Goal: Task Accomplishment & Management: Complete application form

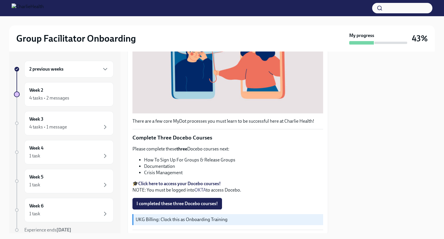
scroll to position [161, 0]
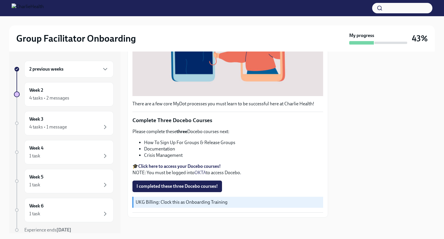
click at [184, 164] on strong "Click here to access your Docebo courses!" at bounding box center [179, 167] width 83 height 6
click at [198, 184] on span "I completed these three Docebo courses!" at bounding box center [176, 187] width 81 height 6
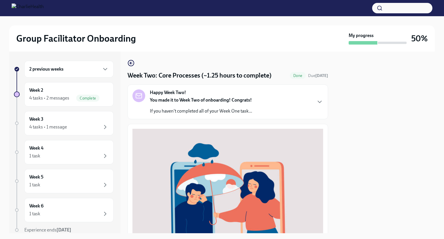
scroll to position [0, 0]
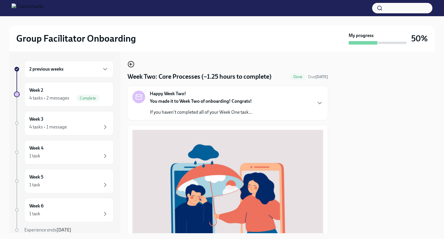
click at [131, 61] on circle "button" at bounding box center [131, 64] width 6 height 6
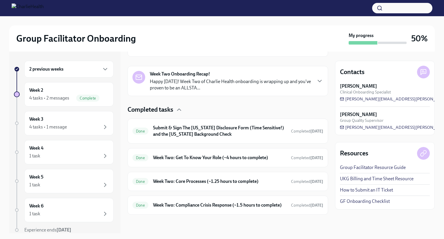
scroll to position [130, 0]
click at [77, 119] on div "Week 3 4 tasks • 1 message" at bounding box center [68, 123] width 79 height 14
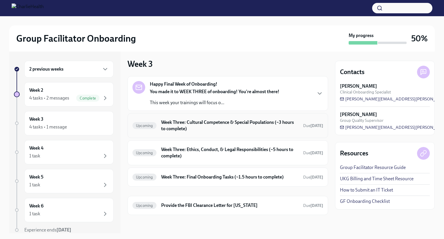
click at [184, 132] on div "Upcoming Week Three: Cultural Competence & Special Populations (~3 hours to com…" at bounding box center [227, 125] width 191 height 15
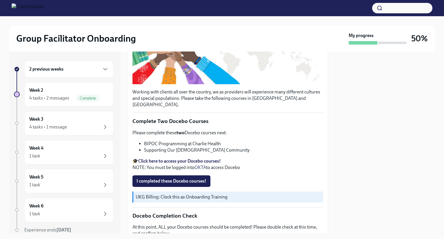
scroll to position [140, 0]
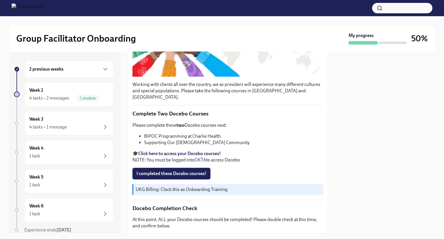
click at [204, 171] on span "I completed these Docebo courses!" at bounding box center [171, 174] width 70 height 6
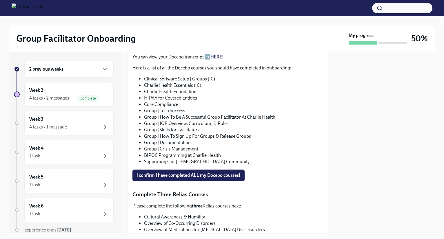
scroll to position [321, 0]
click at [231, 172] on span "I confirm I have completed ALL my Docebo courses!" at bounding box center [188, 175] width 104 height 6
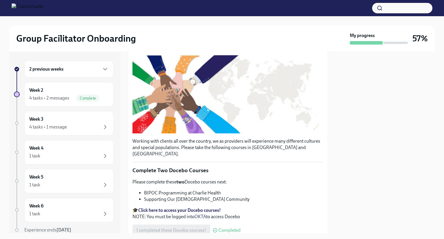
scroll to position [0, 0]
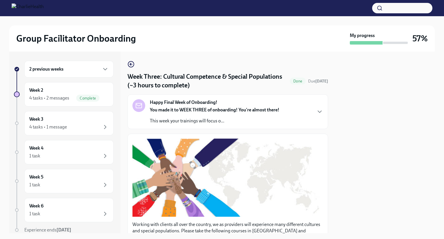
click at [132, 67] on icon "button" at bounding box center [130, 64] width 7 height 7
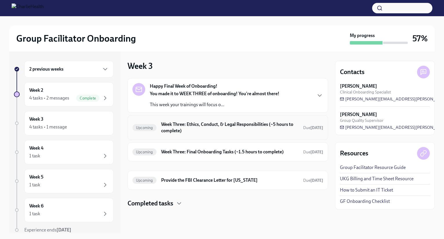
click at [206, 128] on h6 "Week Three: Ethics, Conduct, & Legal Responsibilities (~5 hours to complete)" at bounding box center [229, 127] width 137 height 13
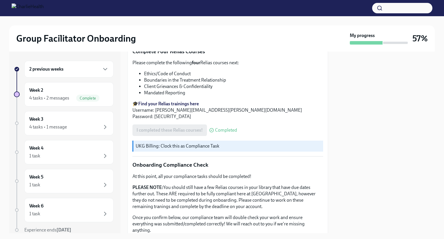
scroll to position [253, 0]
click at [190, 101] on strong "Find your Relias trainings here" at bounding box center [168, 104] width 61 height 6
